Goal: Information Seeking & Learning: Learn about a topic

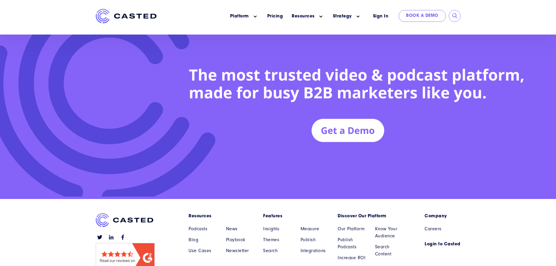
scroll to position [2722, 0]
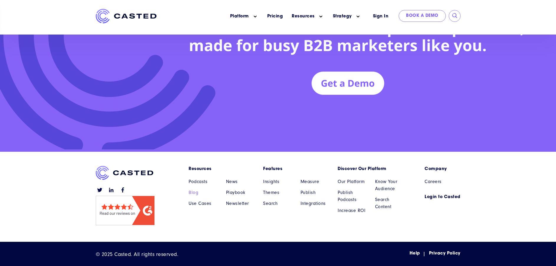
click at [197, 195] on link "Blog" at bounding box center [203, 192] width 29 height 7
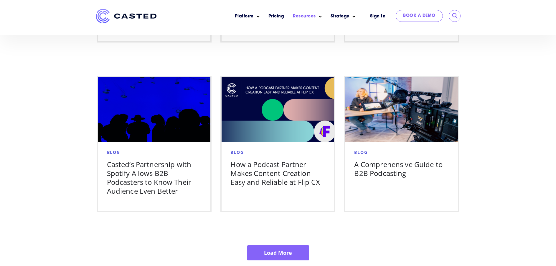
scroll to position [975, 0]
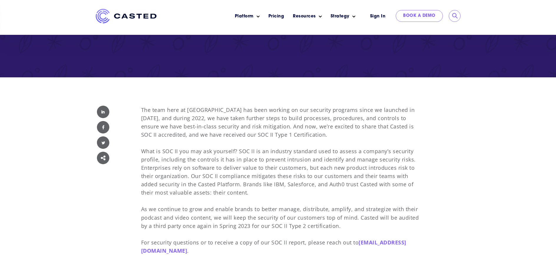
scroll to position [147, 0]
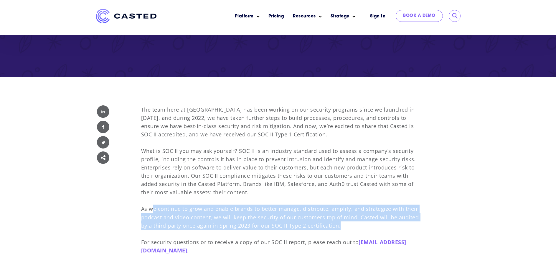
drag, startPoint x: 347, startPoint y: 224, endPoint x: 153, endPoint y: 208, distance: 194.6
click at [153, 208] on p "The team here at [GEOGRAPHIC_DATA] has been working on our security programs si…" at bounding box center [281, 179] width 281 height 149
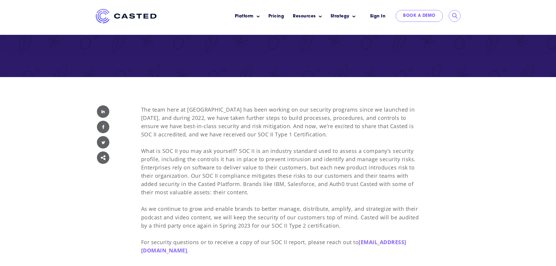
click at [236, 172] on p "The team here at [GEOGRAPHIC_DATA] has been working on our security programs si…" at bounding box center [281, 179] width 281 height 149
